Goal: Find specific page/section: Find specific page/section

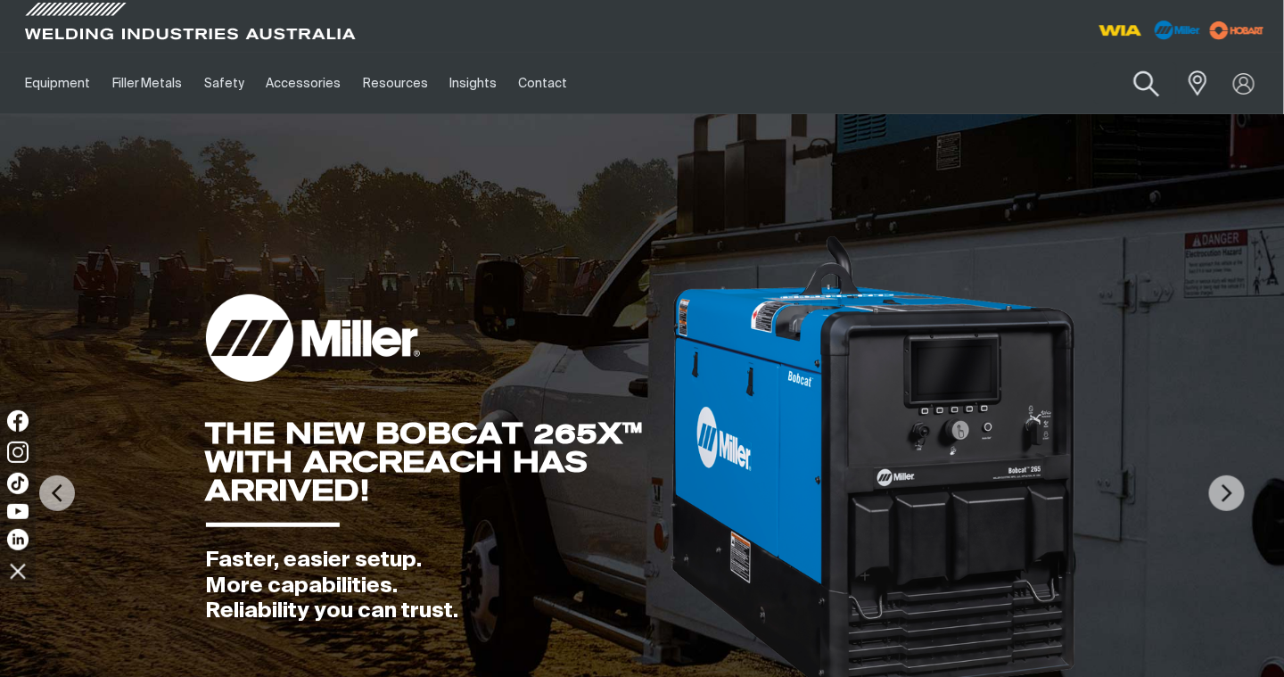
click at [1152, 83] on button "Search products" at bounding box center [1147, 84] width 72 height 51
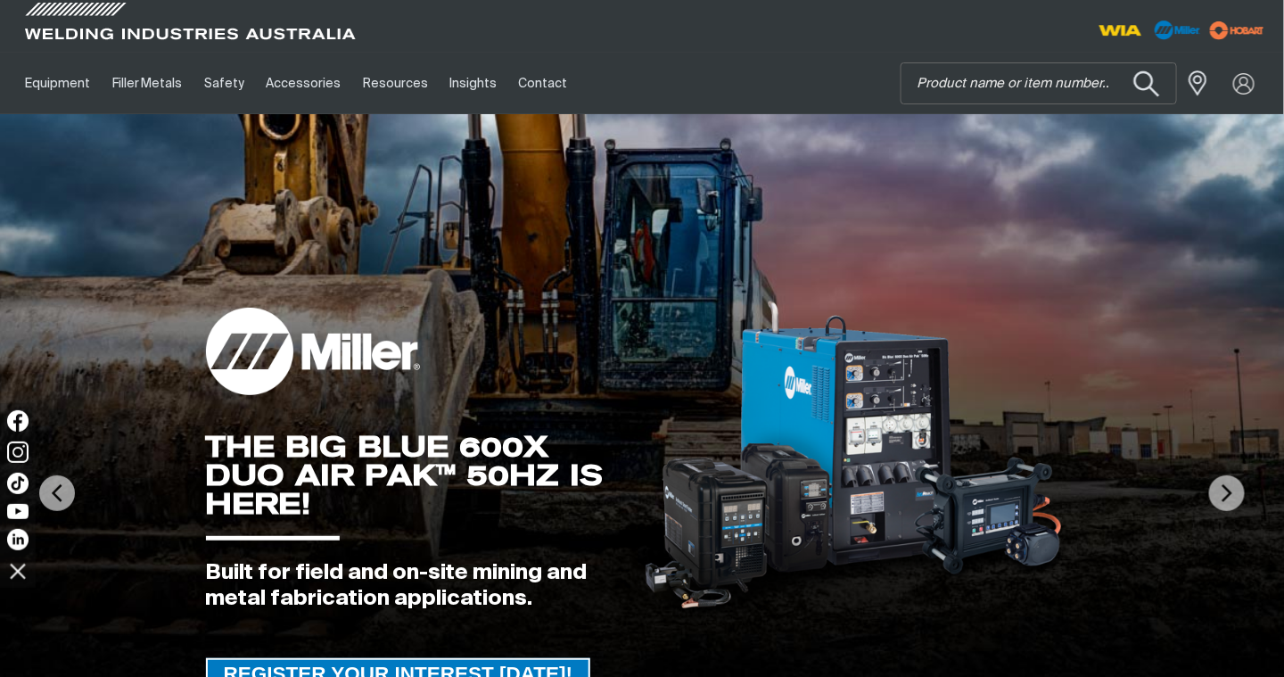
click at [1111, 59] on button "Search products" at bounding box center [1147, 84] width 72 height 51
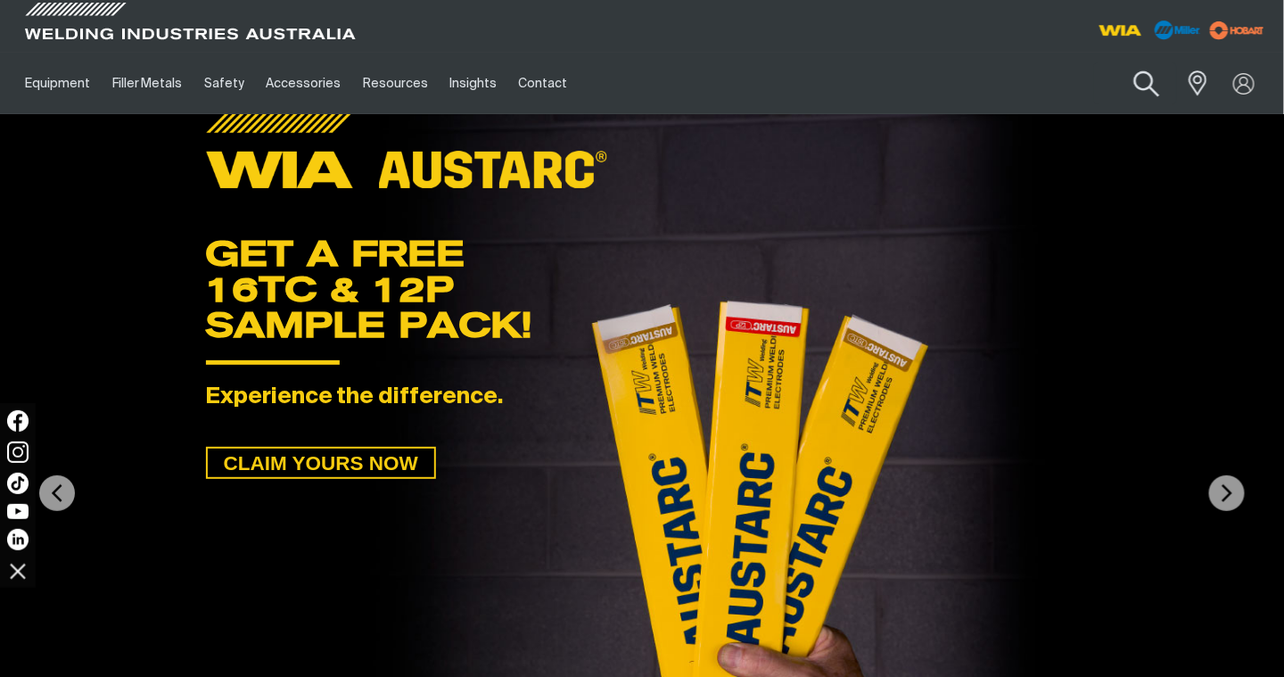
click at [1145, 89] on button "Search products" at bounding box center [1147, 84] width 72 height 51
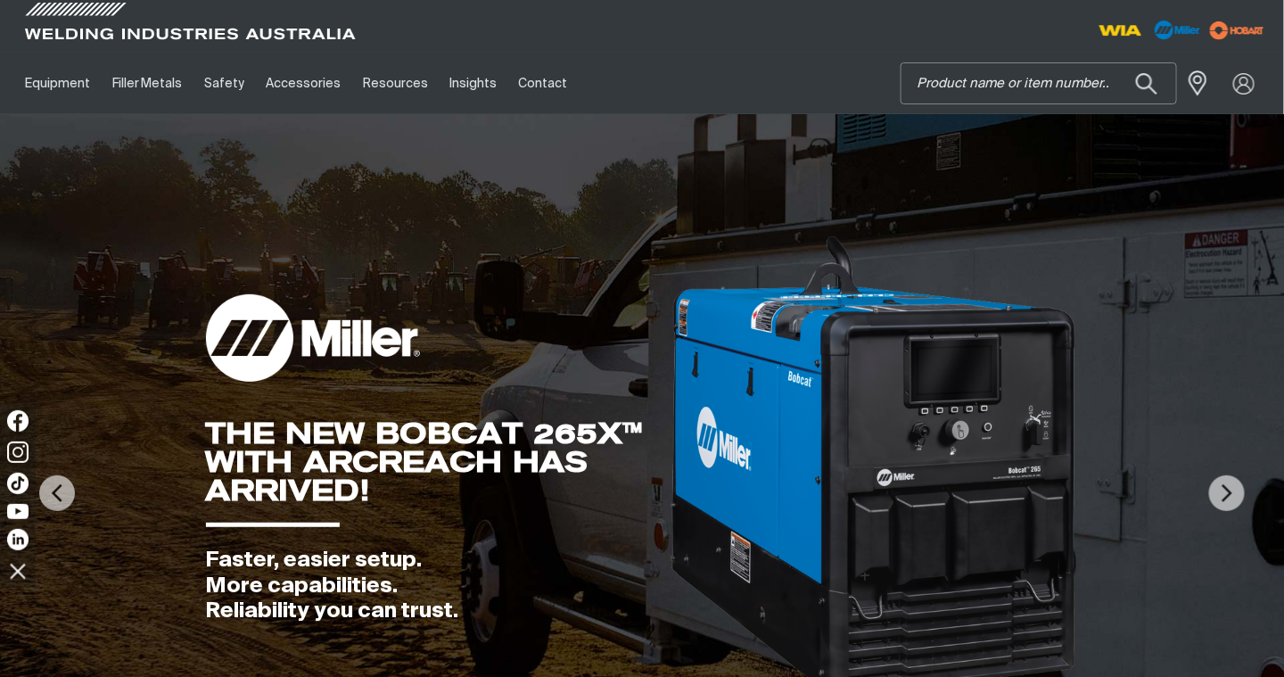
click at [952, 86] on input "Search" at bounding box center [1038, 83] width 275 height 40
type input "CP 33-02"
click at [1150, 81] on button "Search products" at bounding box center [1147, 84] width 72 height 51
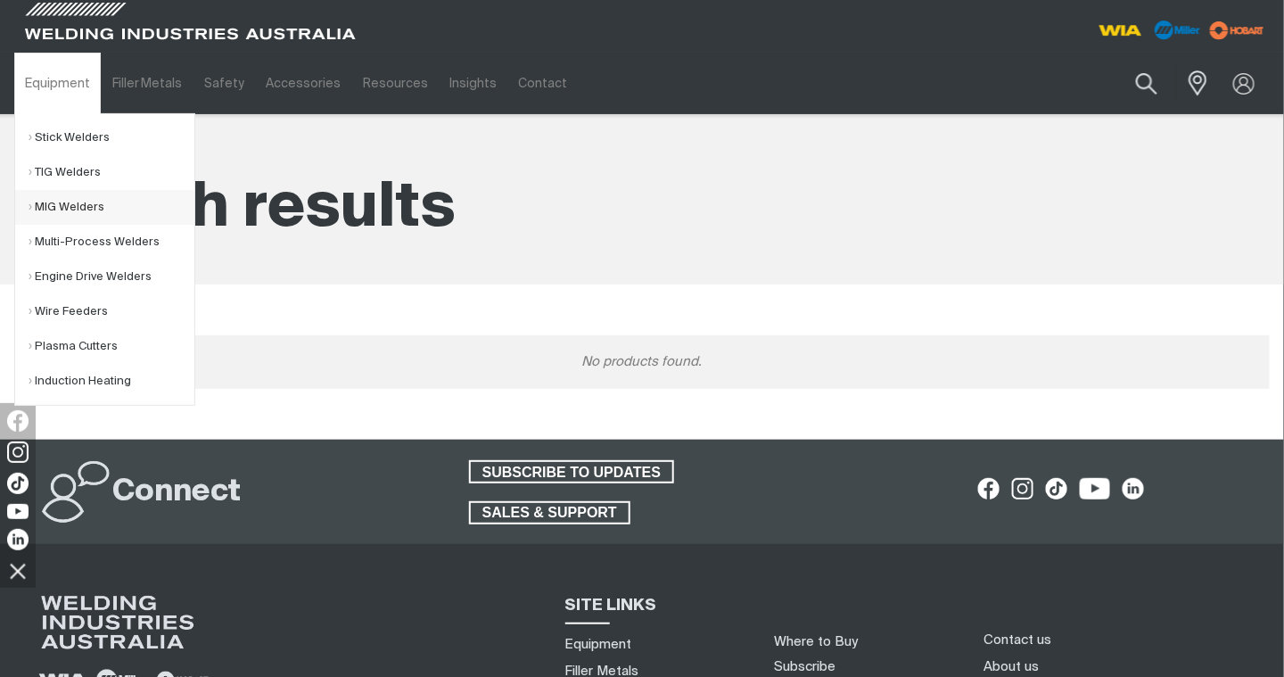
click at [71, 203] on link "MIG Welders" at bounding box center [112, 207] width 166 height 35
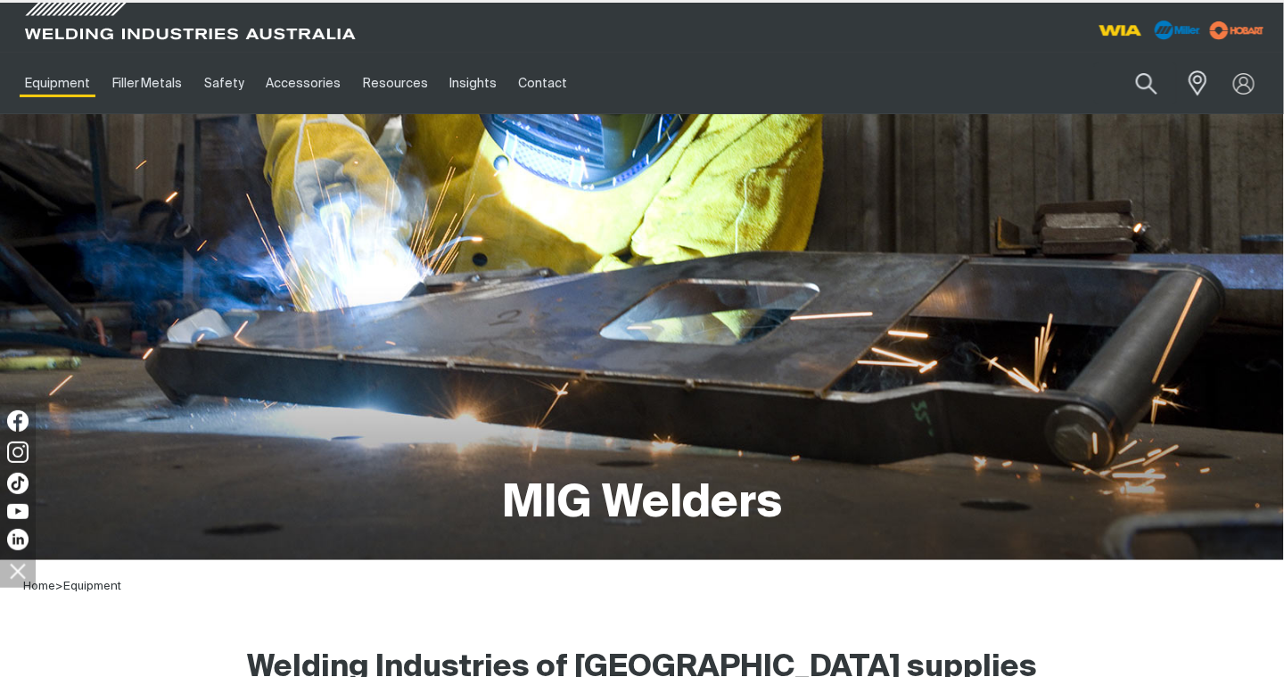
type input "CP 33-02"
